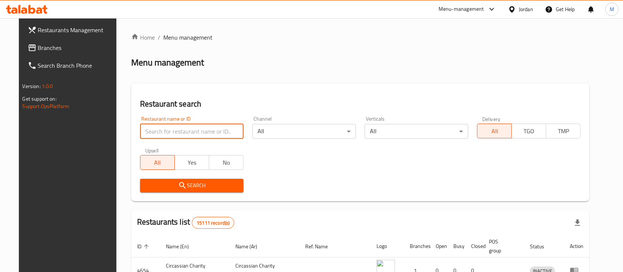
click at [169, 132] on input "search" at bounding box center [191, 131] width 103 height 15
type input "s"
type input "a"
type input "Dajaj Al khair"
click button "Search" at bounding box center [191, 185] width 103 height 14
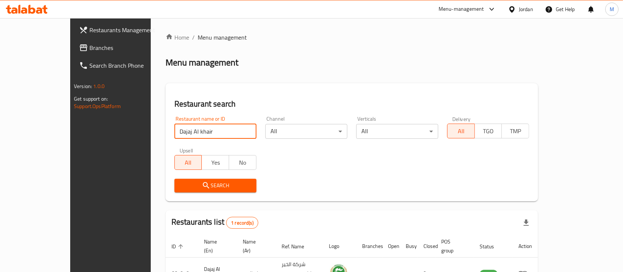
scroll to position [43, 0]
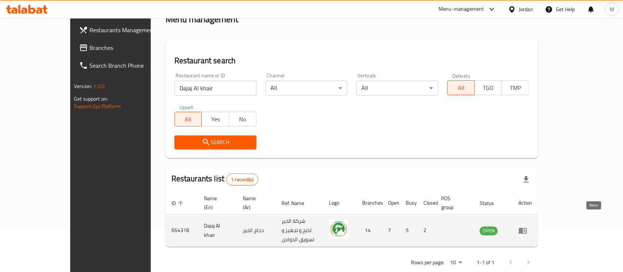
click at [527, 226] on icon "enhanced table" at bounding box center [522, 230] width 9 height 9
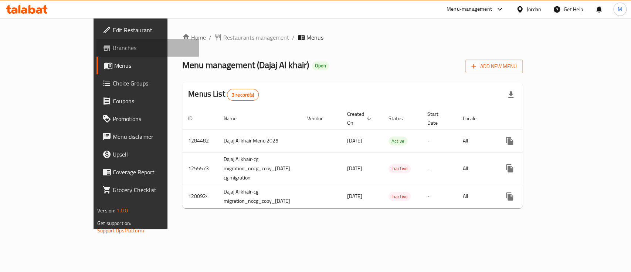
click at [113, 46] on span "Branches" at bounding box center [153, 47] width 80 height 9
